Goal: Complete application form

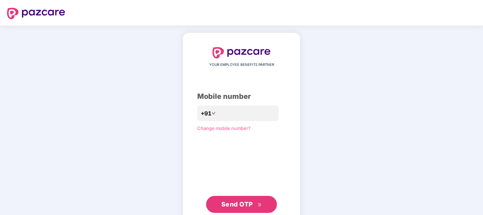
click at [416, 121] on div "YOUR EMPLOYEE BENEFITS PARTNER Mobile number +91 Change mobile number? Send OTP" at bounding box center [241, 129] width 483 height 209
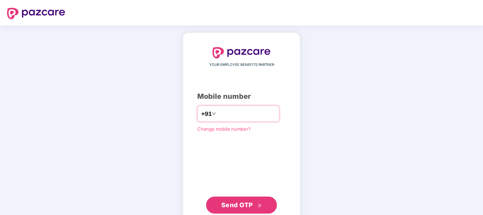
click at [228, 116] on input "number" at bounding box center [246, 113] width 58 height 11
type input "**********"
click at [250, 203] on span "Send OTP" at bounding box center [236, 204] width 31 height 7
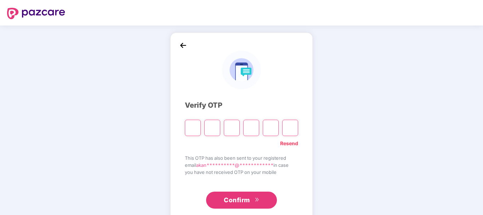
type input "*"
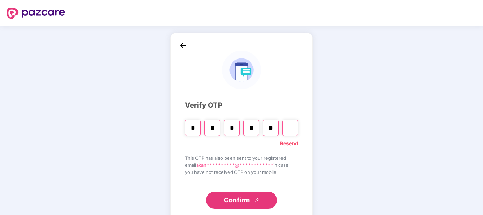
type input "*"
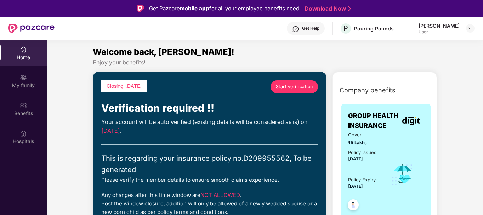
click at [293, 85] on span "Start verification" at bounding box center [294, 86] width 37 height 7
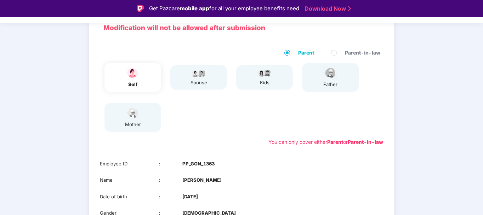
scroll to position [24, 0]
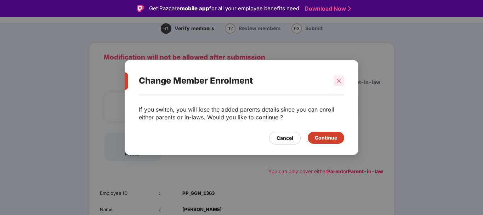
click at [339, 81] on icon "close" at bounding box center [338, 80] width 5 height 5
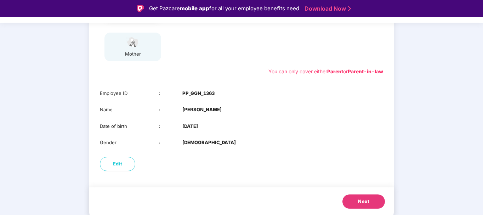
scroll to position [17, 0]
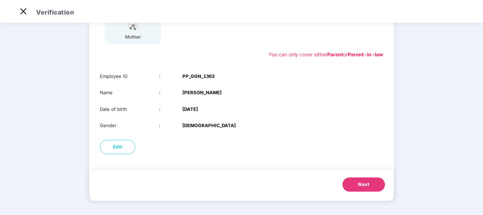
click at [360, 184] on span "Next" at bounding box center [363, 184] width 11 height 7
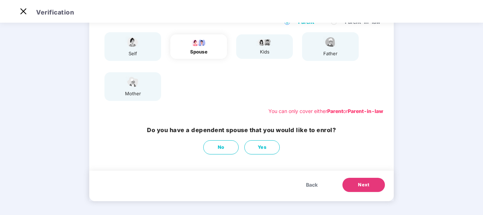
scroll to position [68, 0]
click at [224, 147] on button "No" at bounding box center [220, 147] width 35 height 14
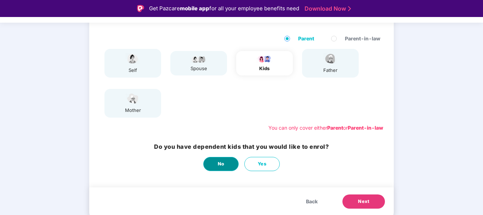
click at [218, 162] on span "No" at bounding box center [221, 163] width 7 height 7
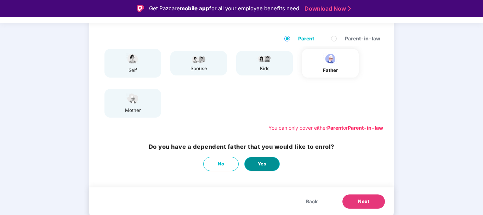
click at [266, 165] on span "Yes" at bounding box center [262, 163] width 9 height 7
select select "****"
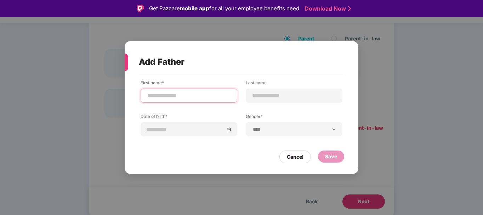
click at [182, 92] on input at bounding box center [189, 95] width 85 height 7
type input "****"
click at [266, 86] on label "Last name" at bounding box center [294, 84] width 97 height 9
click at [261, 95] on input at bounding box center [294, 95] width 85 height 7
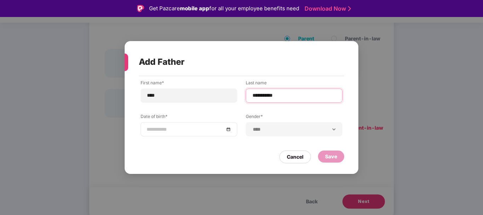
type input "**********"
click at [190, 132] on input at bounding box center [186, 129] width 78 height 8
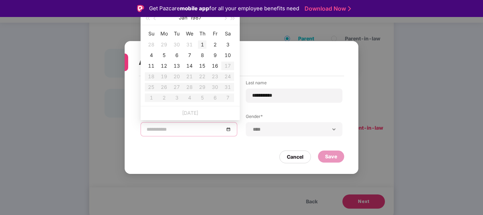
type input "**********"
click at [155, 19] on span "button" at bounding box center [156, 19] width 4 height 4
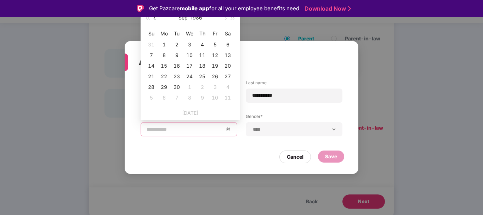
click at [155, 19] on span "button" at bounding box center [156, 19] width 4 height 4
click at [148, 21] on button "button" at bounding box center [147, 18] width 8 height 14
click at [148, 20] on button "button" at bounding box center [147, 18] width 8 height 14
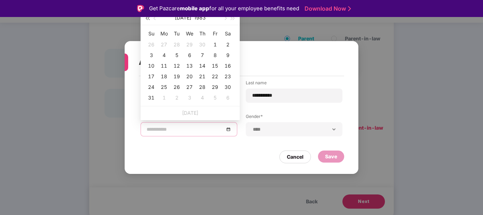
click at [148, 20] on button "button" at bounding box center [147, 18] width 8 height 14
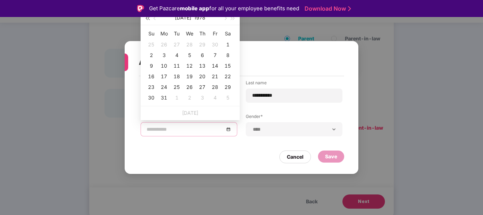
click at [148, 20] on button "button" at bounding box center [147, 18] width 8 height 14
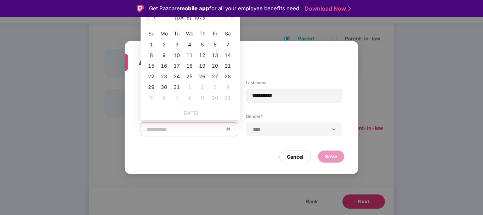
click at [154, 20] on button "button" at bounding box center [155, 18] width 8 height 14
click at [155, 20] on button "button" at bounding box center [155, 18] width 8 height 14
type input "**********"
click at [193, 56] on div "11" at bounding box center [189, 55] width 8 height 8
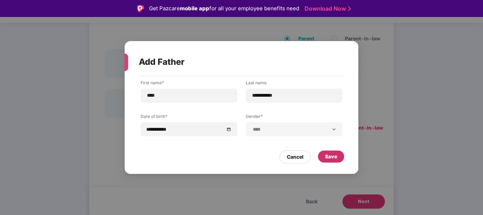
click at [333, 159] on div "Save" at bounding box center [331, 157] width 12 height 8
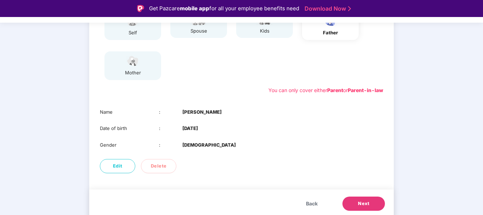
scroll to position [106, 0]
click at [363, 204] on span "Next" at bounding box center [363, 203] width 11 height 7
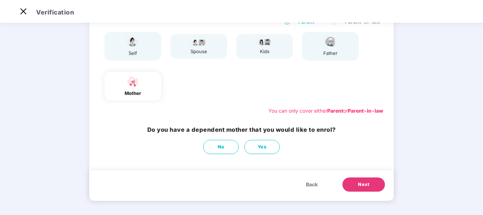
scroll to position [68, 0]
click at [262, 151] on button "Yes" at bounding box center [261, 147] width 35 height 14
select select "******"
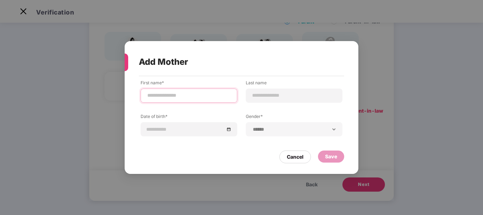
click at [163, 96] on input at bounding box center [189, 95] width 85 height 7
type input "*******"
click at [259, 95] on input at bounding box center [294, 95] width 85 height 7
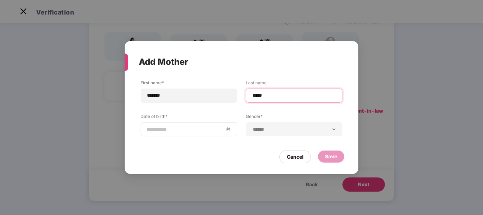
type input "*****"
click at [229, 131] on div at bounding box center [189, 129] width 85 height 8
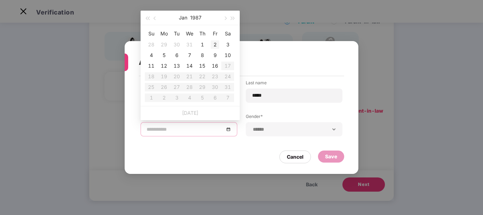
type input "**********"
click at [149, 19] on span "button" at bounding box center [147, 19] width 4 height 4
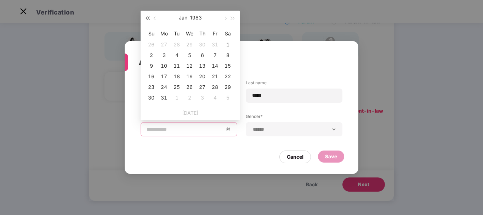
click at [149, 19] on span "button" at bounding box center [147, 19] width 4 height 4
click at [225, 19] on span "button" at bounding box center [225, 19] width 4 height 4
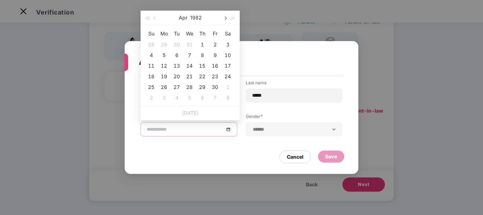
click at [225, 19] on span "button" at bounding box center [225, 19] width 4 height 4
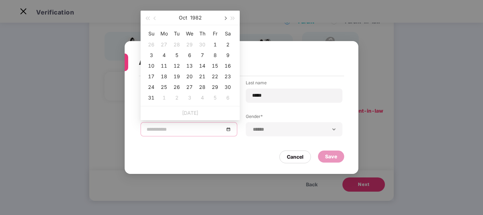
click at [225, 19] on span "button" at bounding box center [225, 19] width 4 height 4
type input "**********"
click at [150, 86] on div "28" at bounding box center [151, 87] width 8 height 8
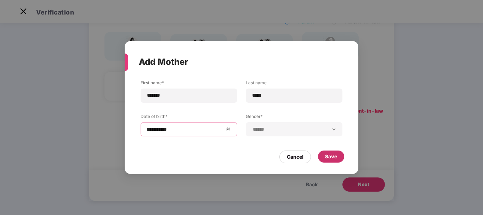
click at [335, 156] on div "Save" at bounding box center [331, 157] width 12 height 8
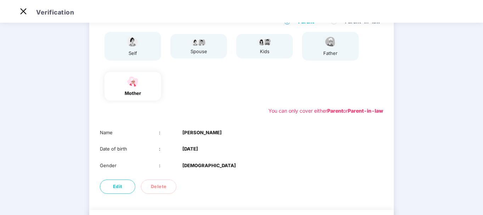
scroll to position [108, 0]
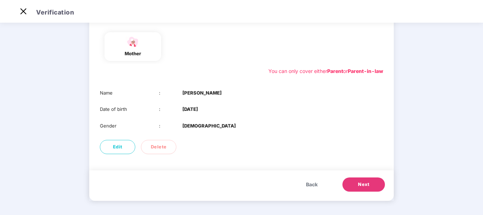
click at [368, 187] on span "Next" at bounding box center [363, 184] width 11 height 7
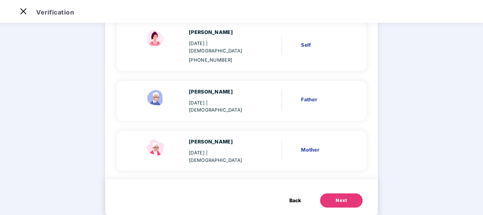
scroll to position [73, 0]
click at [342, 193] on button "Next" at bounding box center [341, 200] width 42 height 14
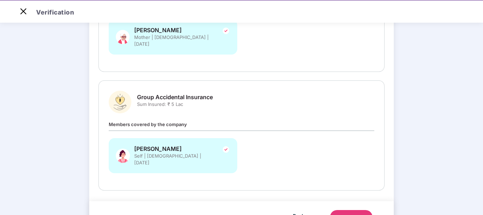
scroll to position [189, 0]
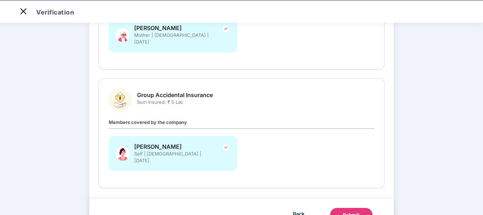
click at [349, 211] on div "Submit" at bounding box center [351, 214] width 17 height 7
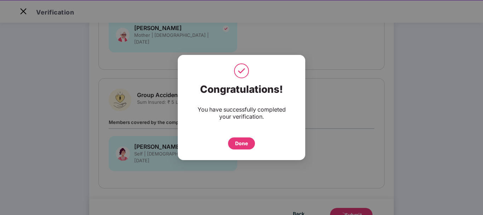
click at [237, 140] on div "Done" at bounding box center [241, 143] width 13 height 8
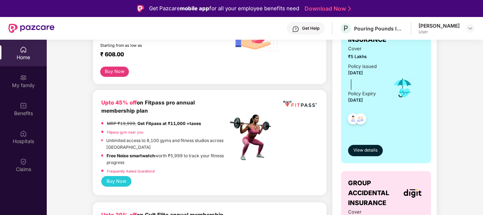
scroll to position [143, 0]
click at [371, 154] on button "View details" at bounding box center [365, 149] width 35 height 11
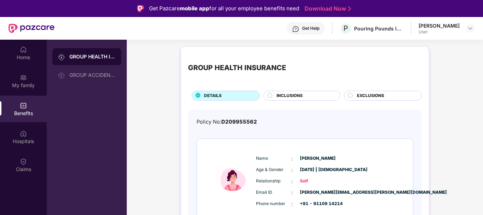
click at [320, 93] on div "INCLUSIONS" at bounding box center [304, 96] width 63 height 8
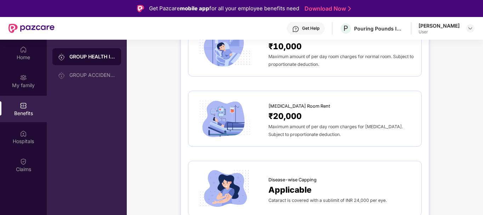
scroll to position [161, 0]
click at [352, 106] on div "[MEDICAL_DATA] Room Rent" at bounding box center [341, 104] width 146 height 11
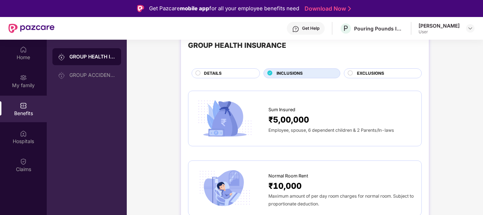
scroll to position [0, 0]
